Goal: Information Seeking & Learning: Learn about a topic

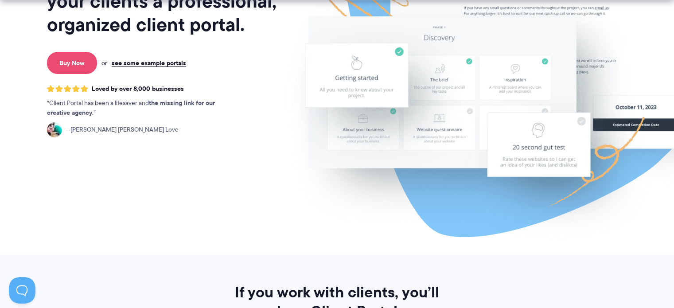
click at [71, 67] on link "Buy Now" at bounding box center [72, 63] width 50 height 22
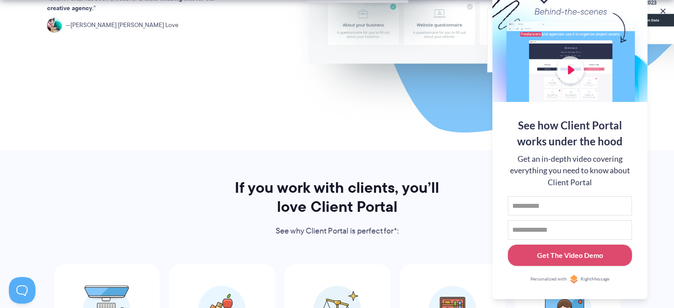
scroll to position [399, 0]
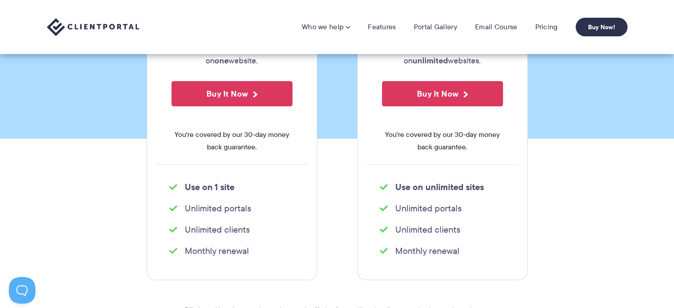
scroll to position [44, 0]
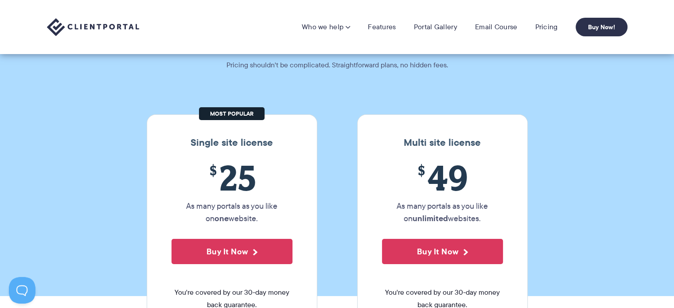
drag, startPoint x: 376, startPoint y: 1, endPoint x: 22, endPoint y: 102, distance: 368.4
click at [22, 102] on section "Our Super Simple Pricing Pricing shouldn't be complicated. Straightforward plan…" at bounding box center [337, 126] width 674 height 340
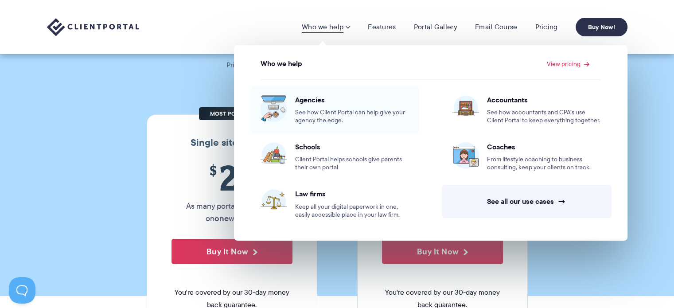
click at [366, 115] on span "See how Client Portal can help give your agency the edge." at bounding box center [352, 117] width 114 height 16
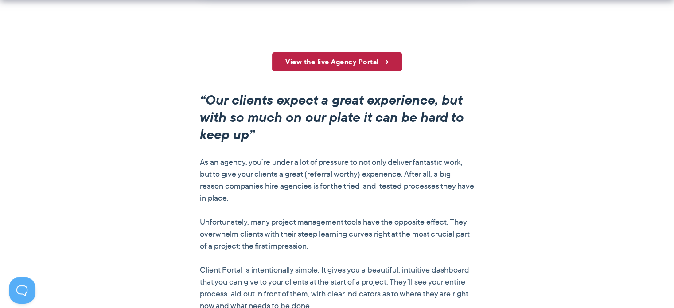
click at [368, 67] on link "View the live Agency Portal" at bounding box center [337, 61] width 130 height 19
click at [369, 60] on link "View the live Agency Portal" at bounding box center [337, 61] width 130 height 19
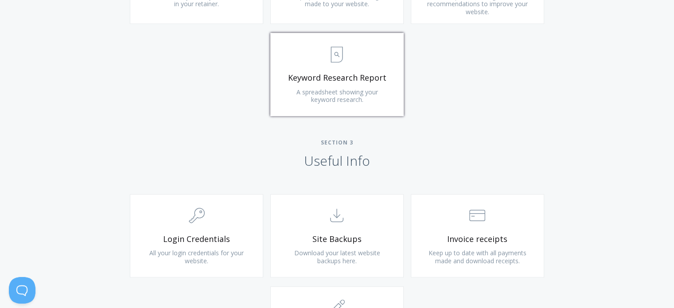
scroll to position [842, 0]
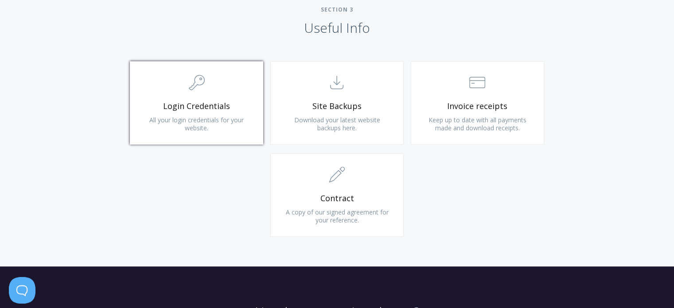
click at [230, 121] on span "All your login credentials for your website." at bounding box center [196, 124] width 94 height 16
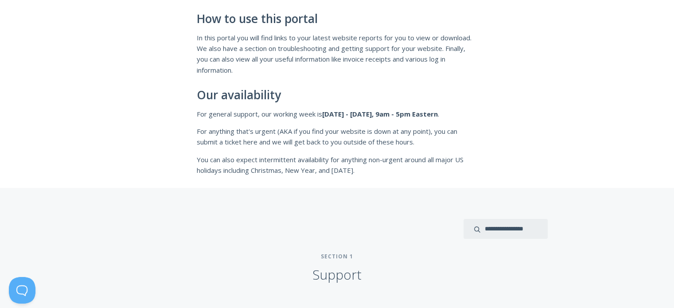
scroll to position [266, 0]
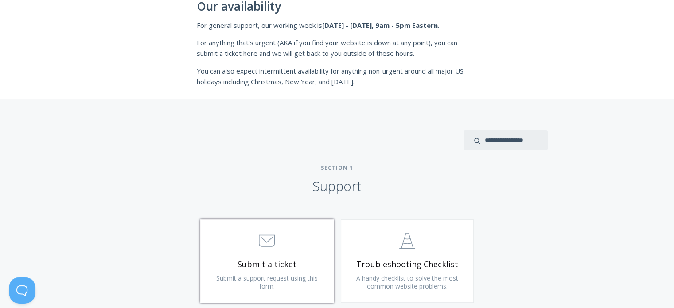
click at [287, 259] on span "Submit a ticket" at bounding box center [267, 264] width 106 height 10
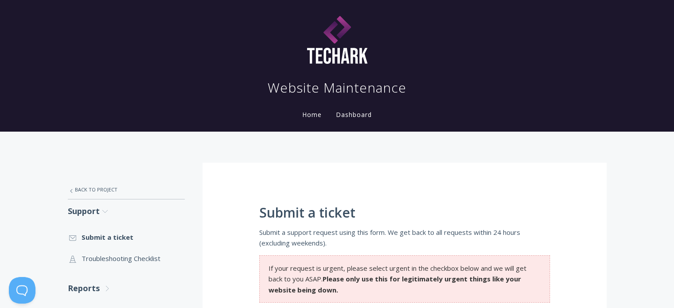
click at [307, 116] on link "Home" at bounding box center [311, 114] width 23 height 8
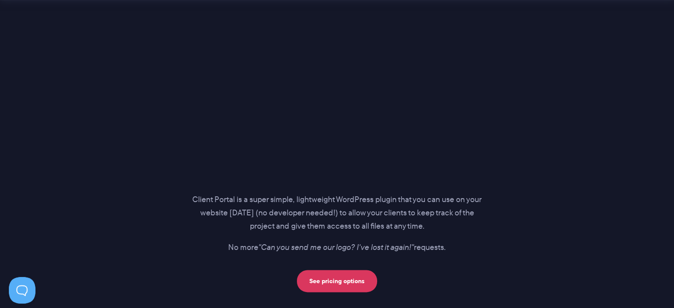
scroll to position [1241, 0]
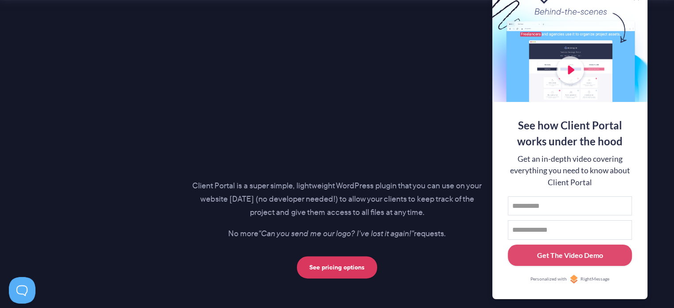
click at [572, 62] on div at bounding box center [569, 44] width 155 height 115
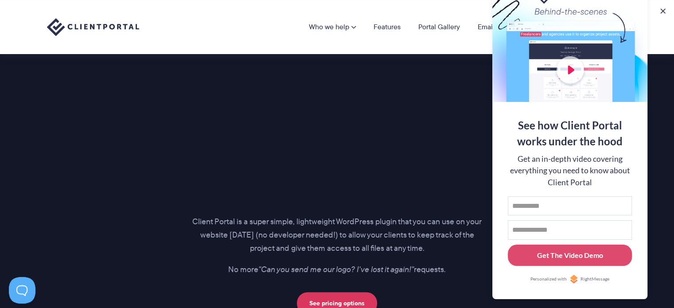
scroll to position [1152, 0]
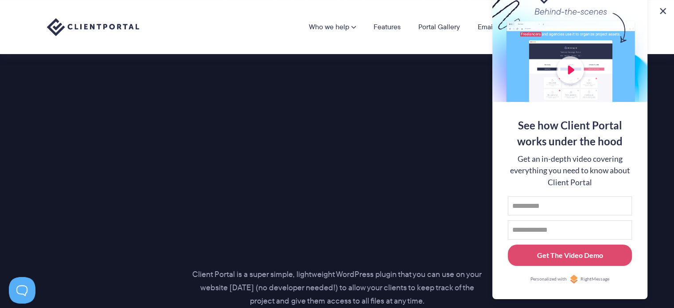
click at [662, 11] on button at bounding box center [663, 11] width 11 height 11
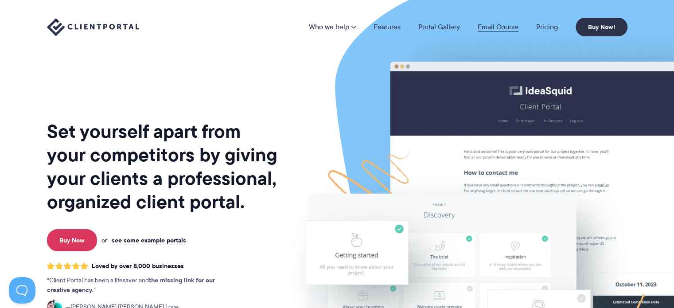
click at [487, 23] on link "Email Course" at bounding box center [498, 26] width 41 height 7
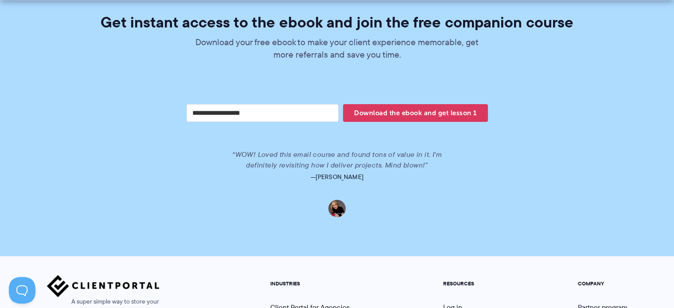
scroll to position [1941, 0]
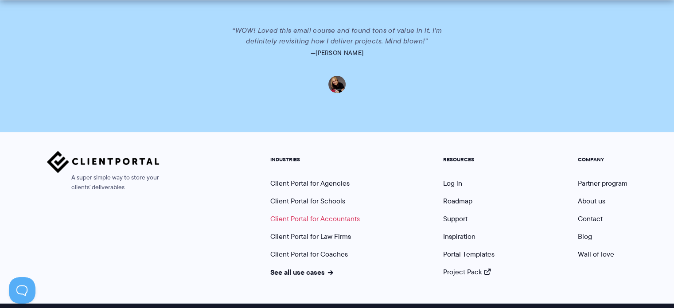
click at [315, 214] on link "Client Portal for Accountants" at bounding box center [314, 219] width 89 height 10
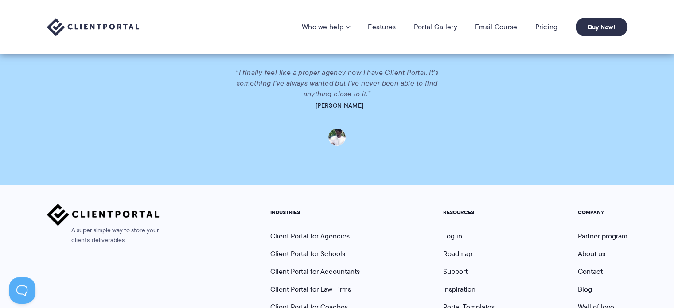
scroll to position [1949, 0]
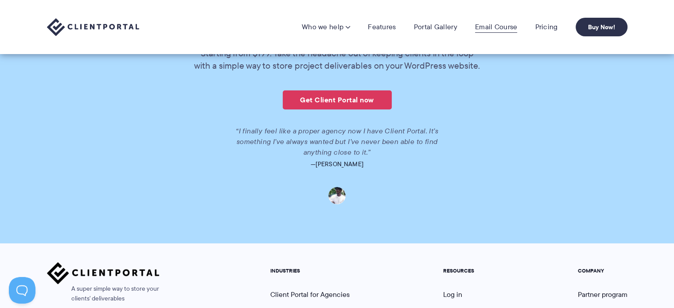
click at [500, 27] on link "Email Course" at bounding box center [496, 27] width 43 height 9
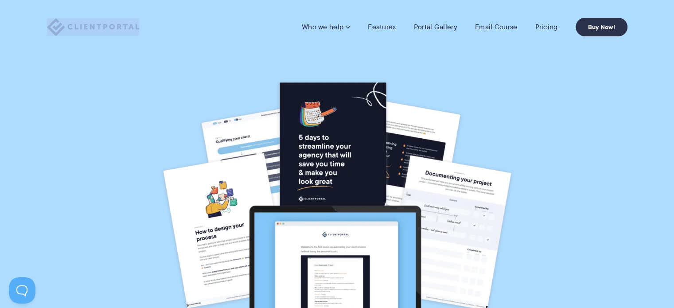
drag, startPoint x: 146, startPoint y: 24, endPoint x: 63, endPoint y: 29, distance: 83.0
click at [63, 29] on div "Who we help Who we help View pricing Agencies See how Client Portal can help gi…" at bounding box center [337, 27] width 580 height 19
click at [549, 25] on link "Pricing" at bounding box center [546, 27] width 23 height 9
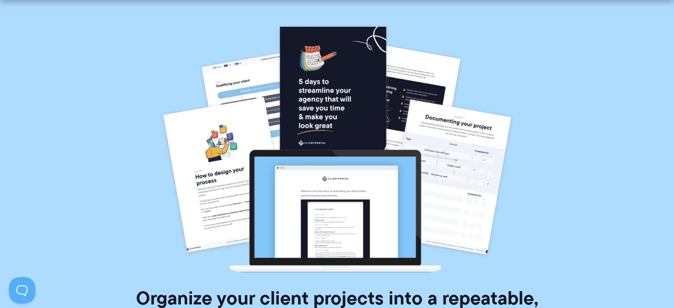
scroll to position [131, 0]
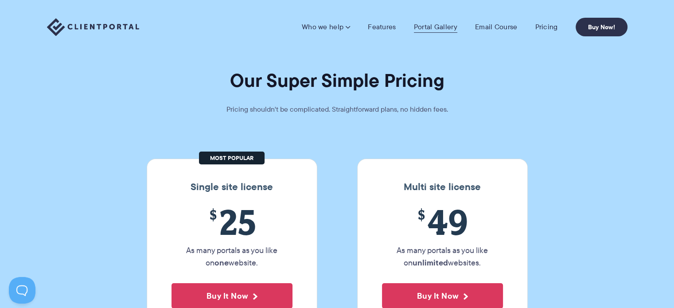
click at [430, 28] on link "Portal Gallery" at bounding box center [435, 27] width 43 height 9
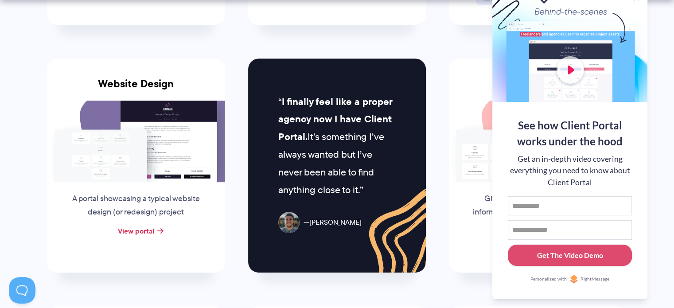
scroll to position [399, 0]
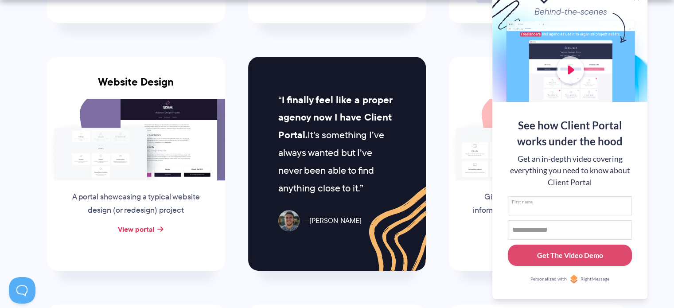
click at [515, 205] on input "First name" at bounding box center [570, 205] width 124 height 19
type input "***"
click at [517, 232] on input "Email address" at bounding box center [570, 229] width 124 height 19
type input "**********"
drag, startPoint x: 524, startPoint y: 210, endPoint x: 501, endPoint y: 210, distance: 23.0
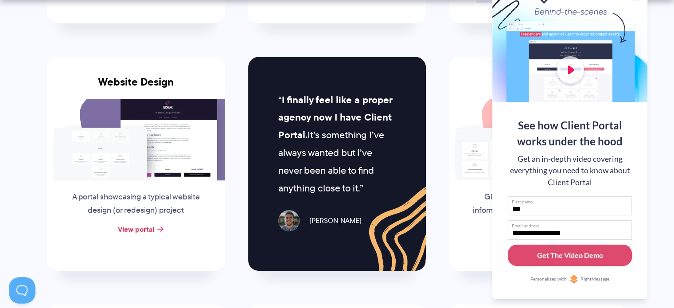
click at [501, 210] on div "**********" at bounding box center [569, 200] width 155 height 197
type input "****"
click at [551, 250] on div "Get The Video Demo" at bounding box center [570, 255] width 66 height 11
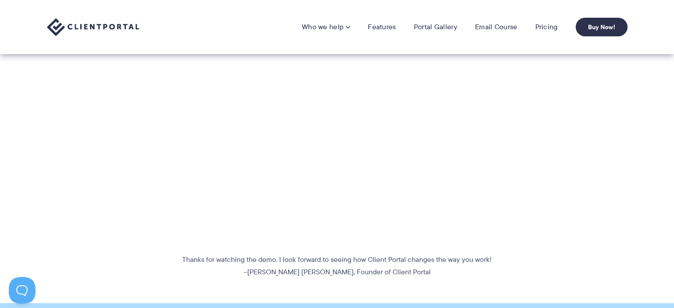
scroll to position [222, 0]
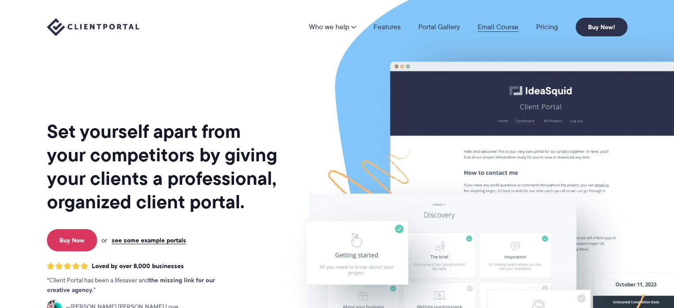
click at [494, 26] on link "Email Course" at bounding box center [498, 26] width 41 height 7
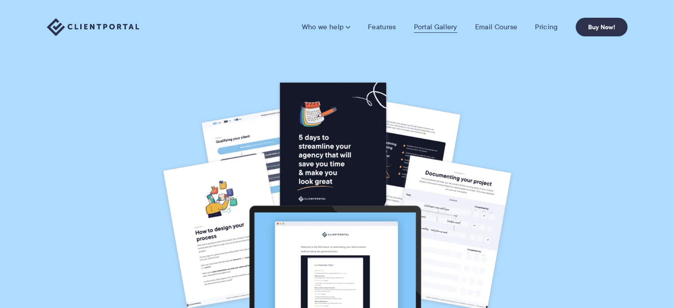
click at [447, 24] on link "Portal Gallery" at bounding box center [435, 27] width 43 height 9
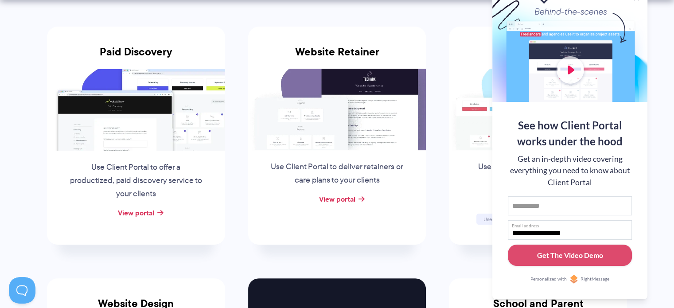
scroll to position [222, 0]
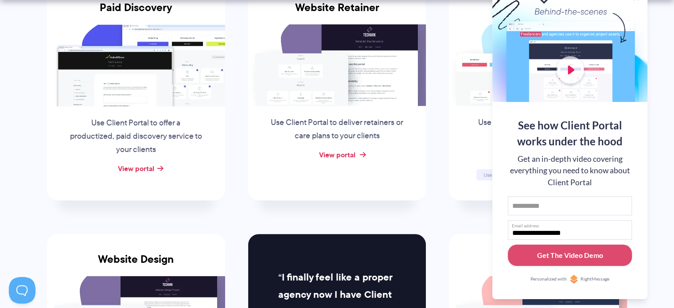
click at [340, 154] on link "View portal" at bounding box center [337, 154] width 36 height 11
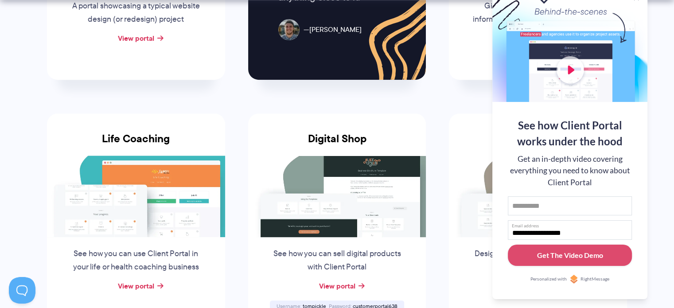
scroll to position [709, 0]
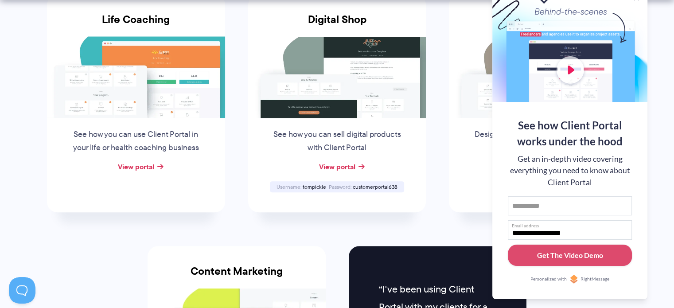
click at [345, 93] on img at bounding box center [337, 77] width 178 height 82
click at [334, 168] on link "View portal" at bounding box center [337, 166] width 36 height 11
drag, startPoint x: 325, startPoint y: 182, endPoint x: 302, endPoint y: 186, distance: 23.3
click at [302, 186] on div "Username tompickle" at bounding box center [301, 187] width 52 height 6
copy span "tompickle"
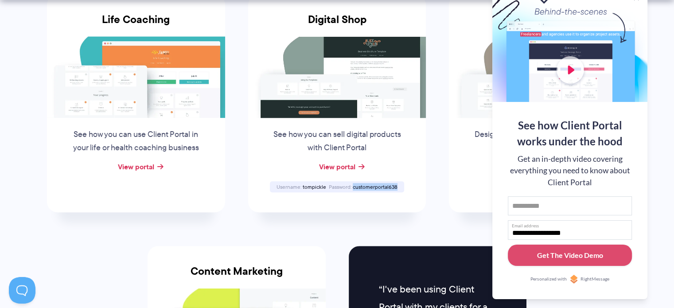
drag, startPoint x: 397, startPoint y: 185, endPoint x: 353, endPoint y: 185, distance: 44.3
click at [353, 185] on div "Password customerportal638" at bounding box center [362, 187] width 71 height 6
copy span "customerportal638"
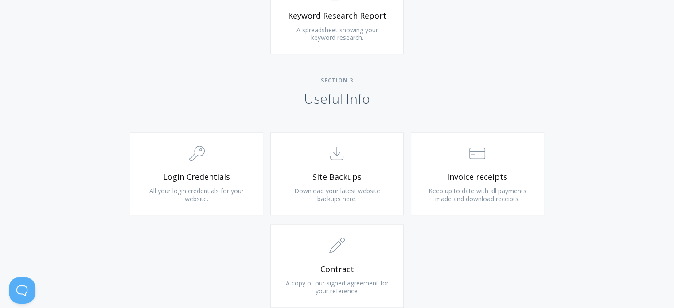
scroll to position [753, 0]
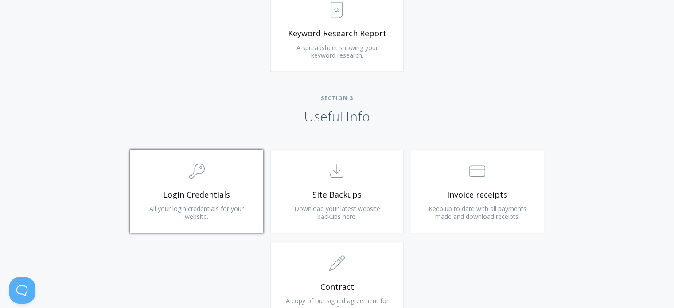
click at [192, 190] on span "Login Credentials" at bounding box center [197, 195] width 106 height 10
